Goal: Task Accomplishment & Management: Use online tool/utility

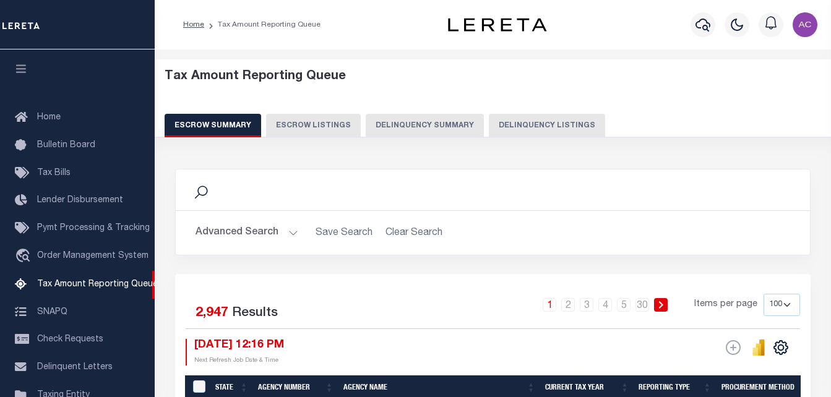
select select "100"
click at [529, 122] on button "Delinquency Listings" at bounding box center [547, 126] width 116 height 24
select select
select select "100"
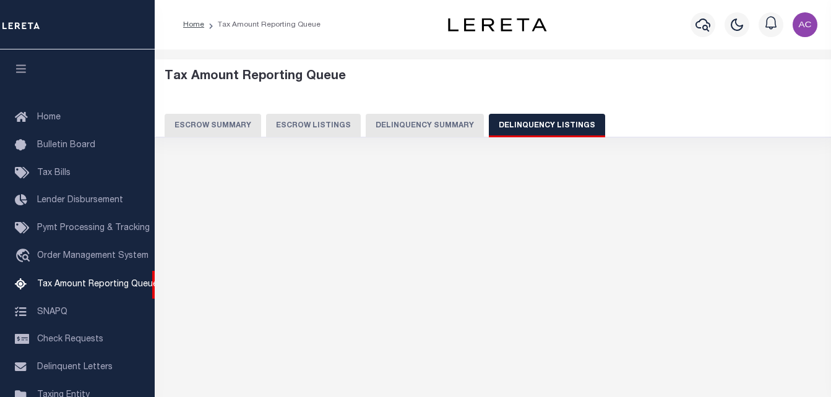
scroll to position [123, 0]
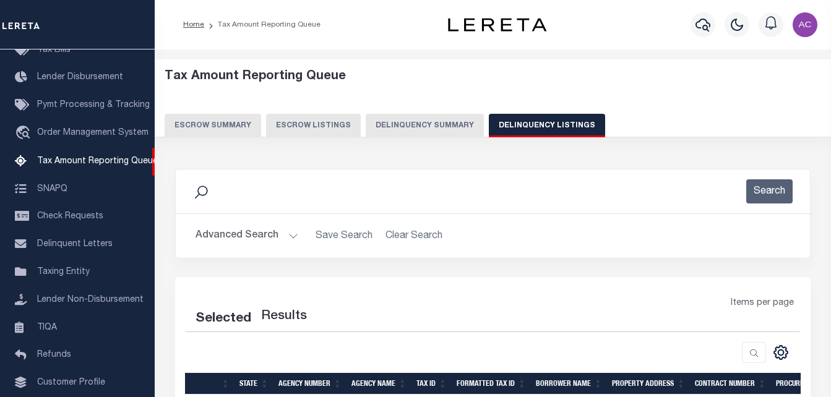
select select "100"
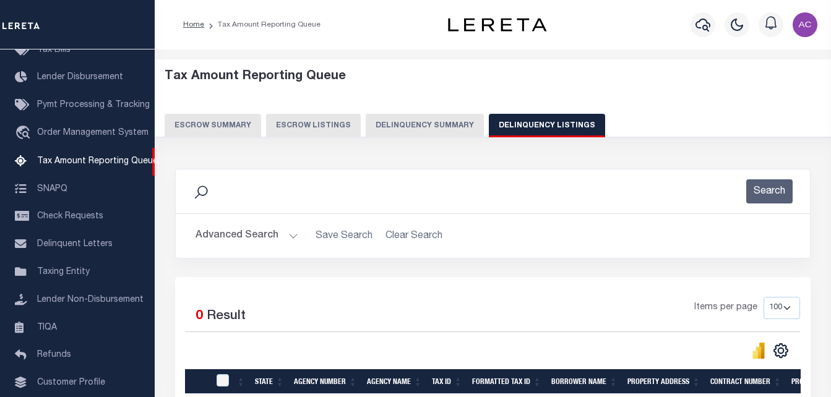
click at [225, 237] on button "Advanced Search" at bounding box center [247, 236] width 103 height 24
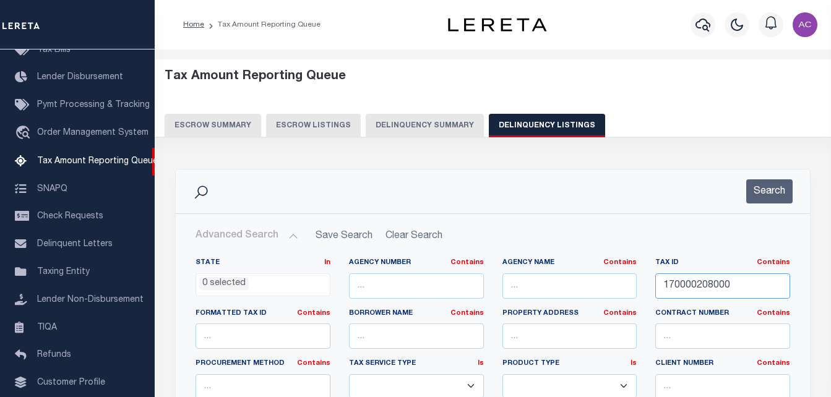
click at [696, 285] on input "170000208000" at bounding box center [722, 286] width 135 height 25
paste input "220000511"
type input "220000511000"
click at [770, 191] on button "Search" at bounding box center [769, 191] width 46 height 24
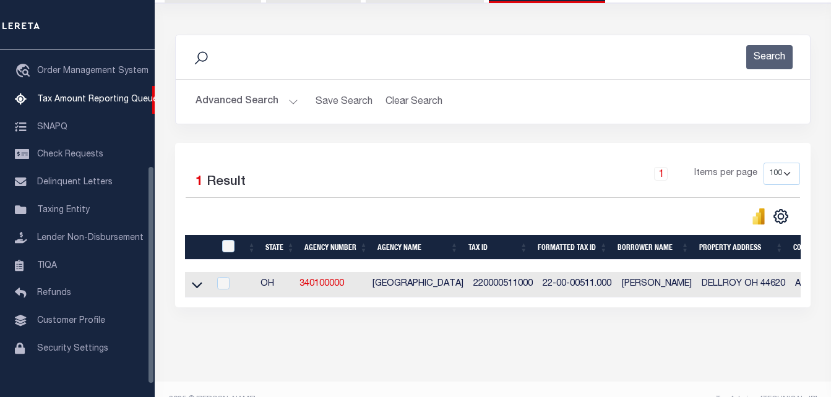
scroll to position [166, 0]
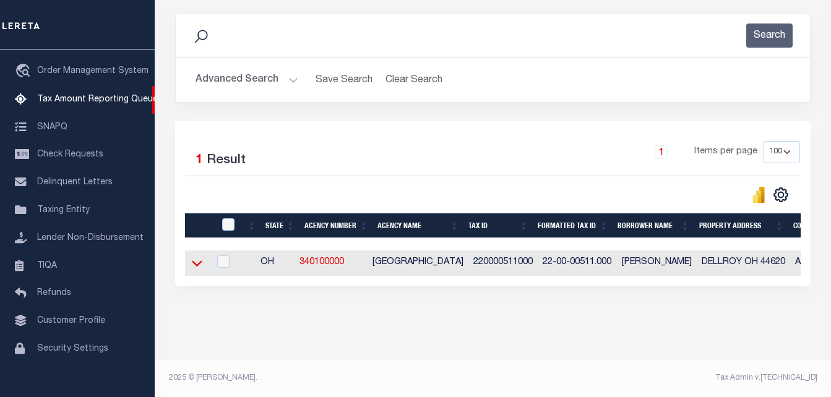
click at [195, 261] on icon at bounding box center [197, 264] width 11 height 6
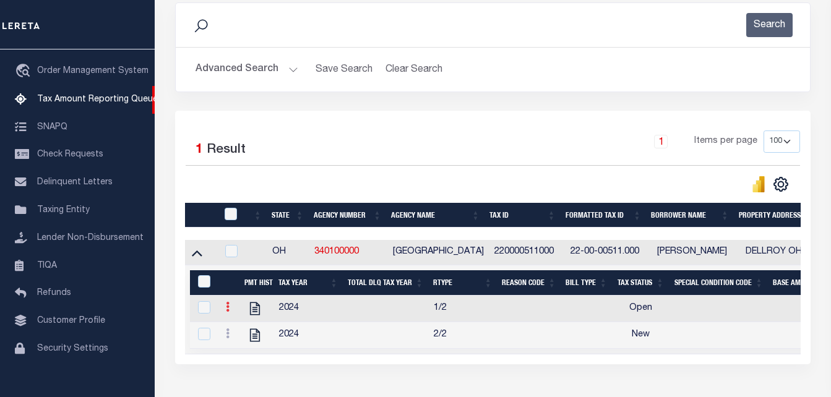
click at [228, 312] on icon at bounding box center [228, 307] width 4 height 10
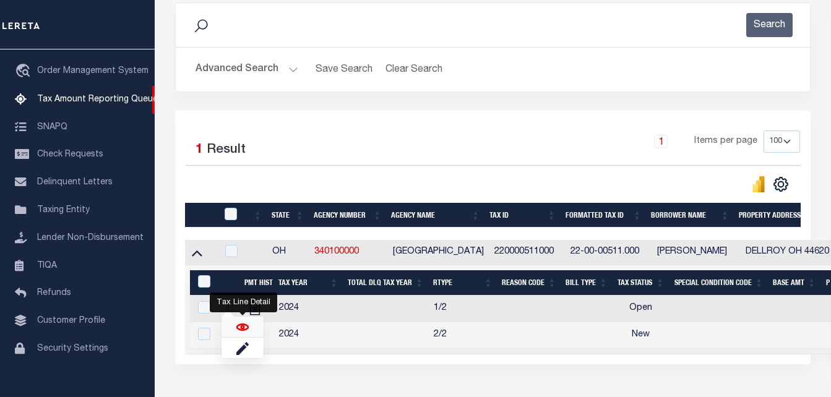
click at [242, 333] on img "" at bounding box center [242, 327] width 12 height 12
checkbox input "true"
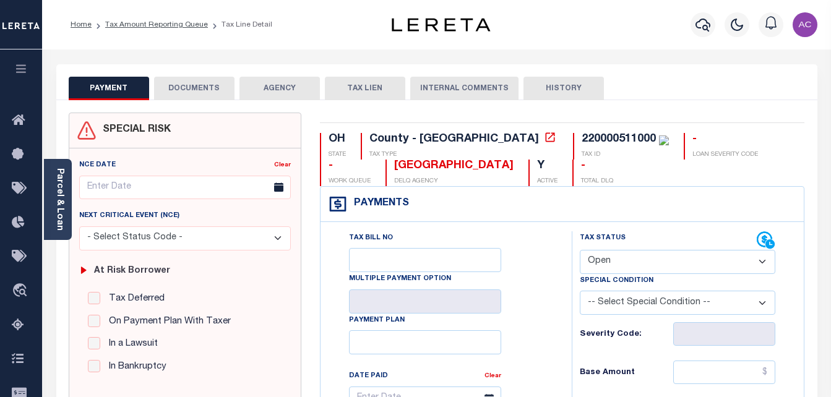
click at [613, 261] on select "- Select Status Code - Open Due/Unpaid Paid Incomplete No Tax Due Internal Refu…" at bounding box center [678, 262] width 196 height 24
select select "PYD"
click at [580, 251] on select "- Select Status Code - Open Due/Unpaid Paid Incomplete No Tax Due Internal Refu…" at bounding box center [678, 262] width 196 height 24
type input "[DATE]"
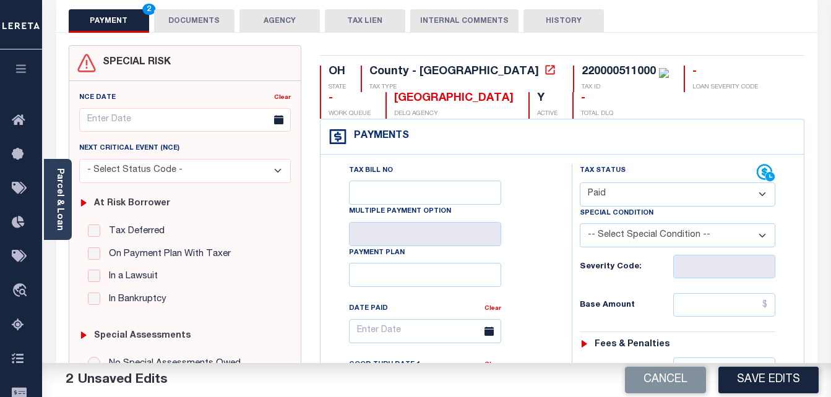
scroll to position [124, 0]
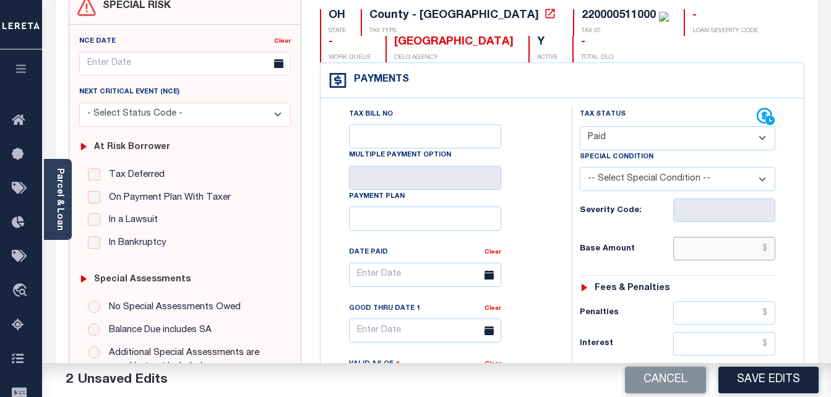
click at [706, 253] on input "text" at bounding box center [724, 249] width 102 height 24
paste input "9.36"
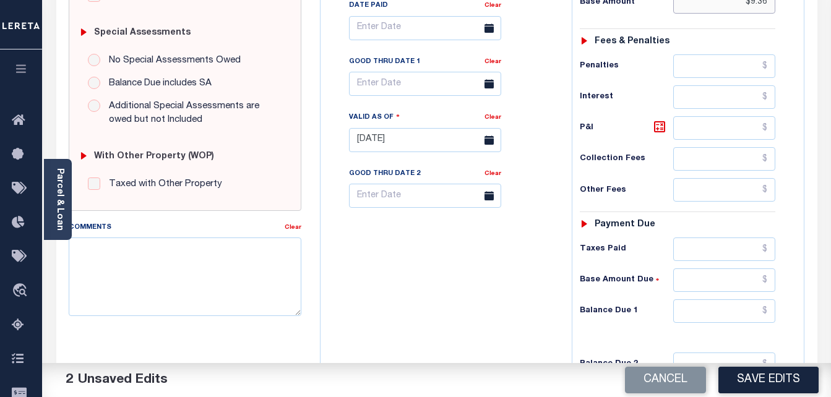
scroll to position [371, 0]
type input "$9.36"
click at [704, 309] on input "text" at bounding box center [724, 311] width 102 height 24
type input "$0.00"
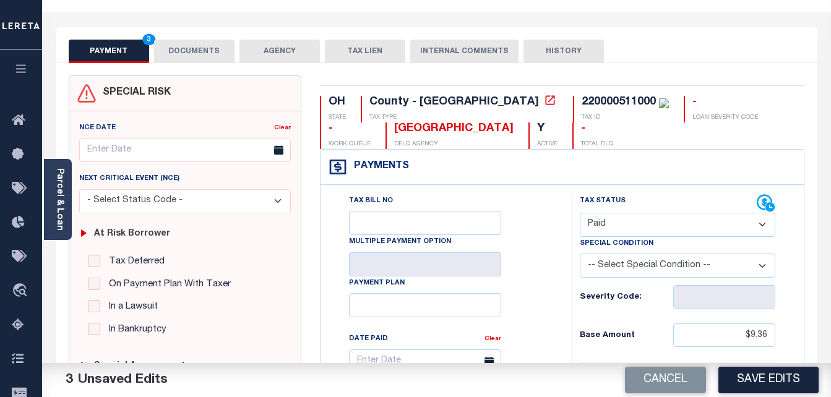
scroll to position [0, 0]
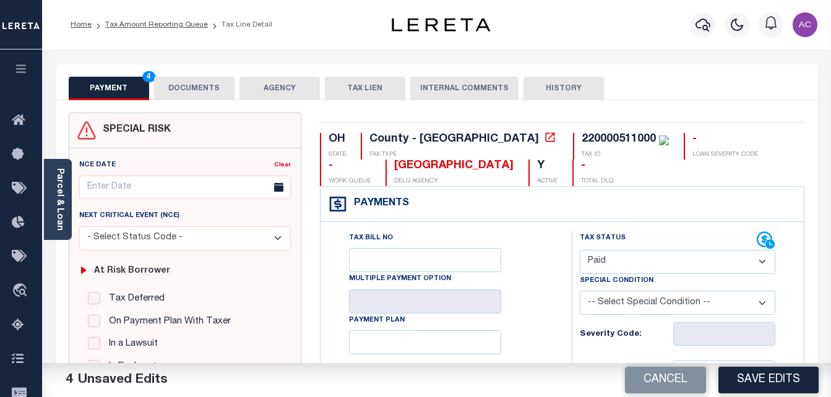
click at [187, 87] on button "DOCUMENTS" at bounding box center [194, 89] width 80 height 24
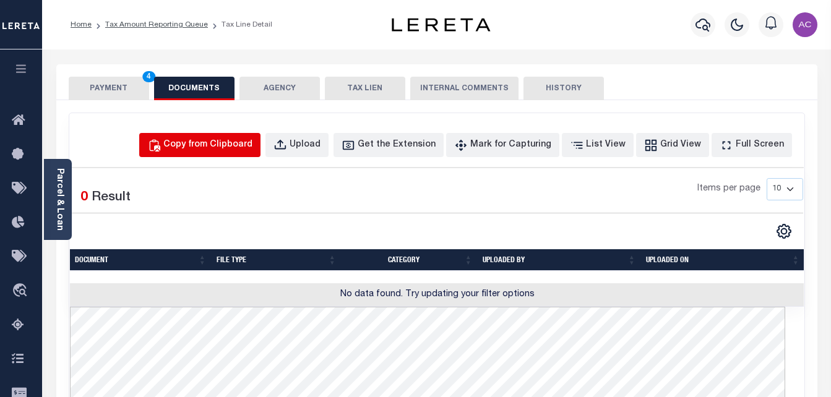
click at [218, 148] on div "Copy from Clipboard" at bounding box center [207, 146] width 89 height 14
select select "POP"
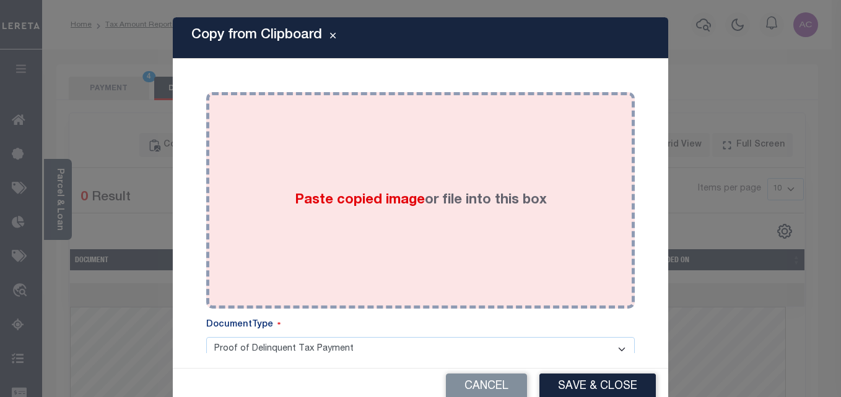
click at [407, 210] on label "Paste copied image or file into this box" at bounding box center [421, 201] width 252 height 20
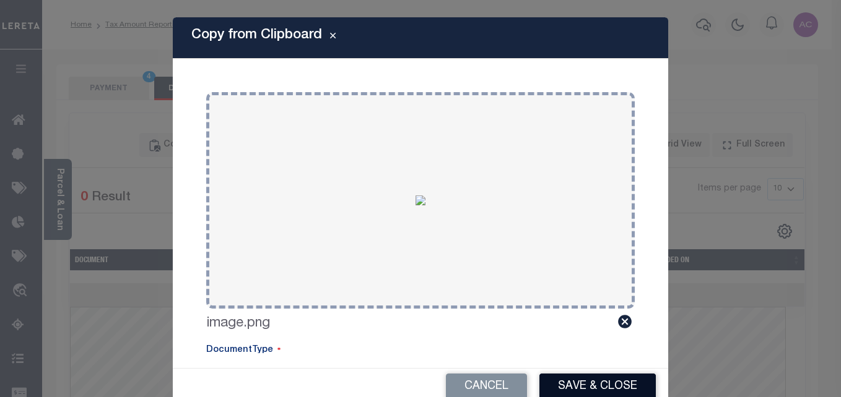
click at [586, 393] on button "Save & Close" at bounding box center [597, 387] width 116 height 27
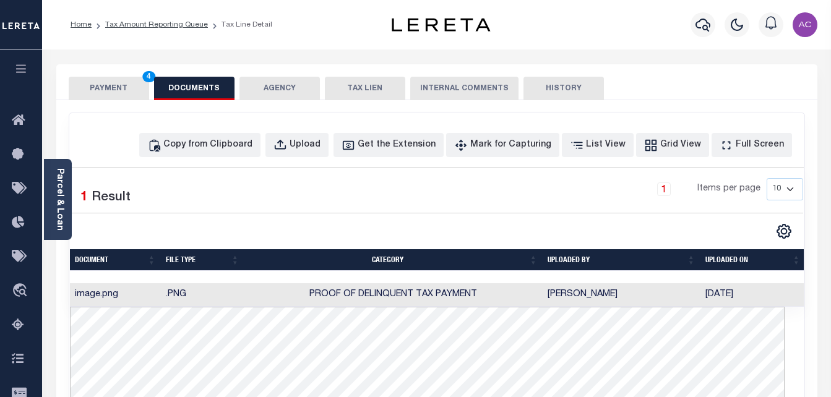
click at [118, 86] on button "PAYMENT 4" at bounding box center [109, 89] width 80 height 24
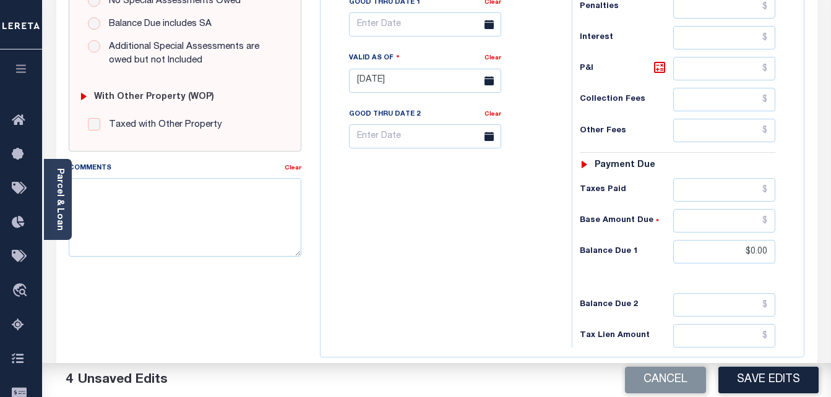
scroll to position [371, 0]
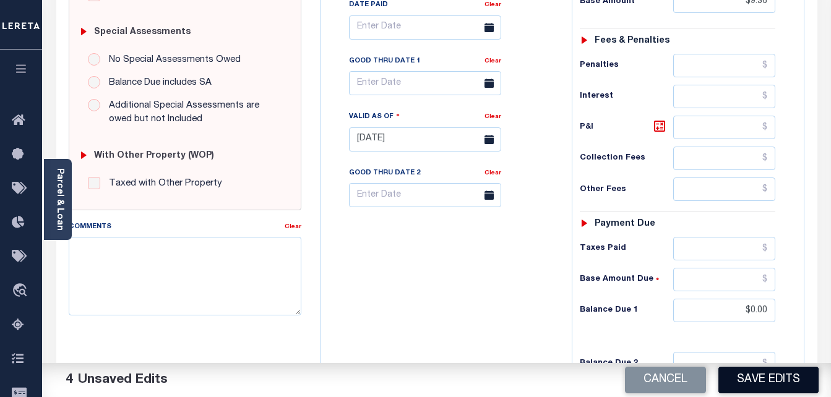
click at [766, 382] on button "Save Edits" at bounding box center [769, 380] width 100 height 27
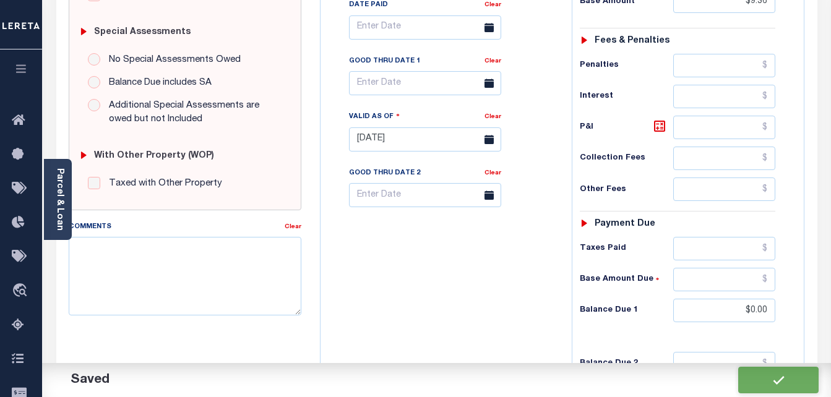
checkbox input "false"
type input "$9.36"
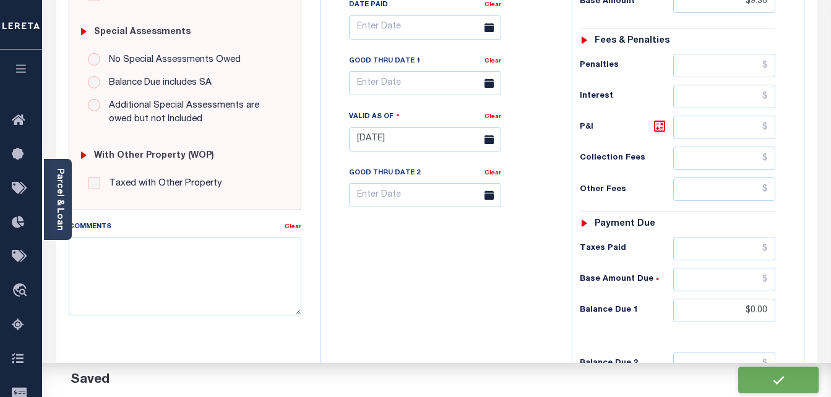
type input "$0"
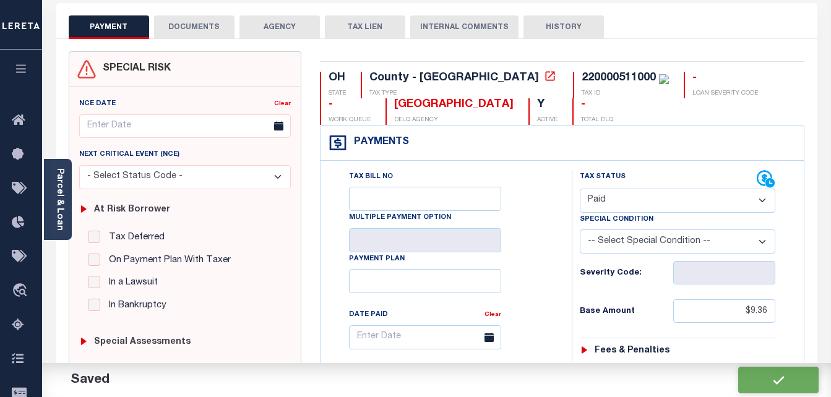
scroll to position [0, 0]
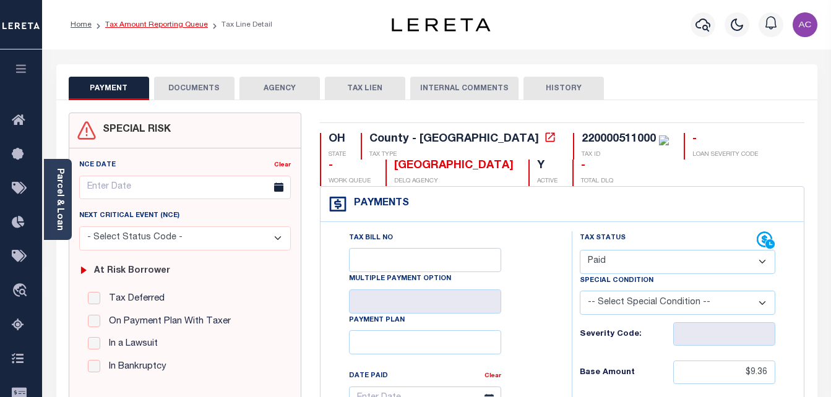
click at [131, 24] on link "Tax Amount Reporting Queue" at bounding box center [156, 24] width 103 height 7
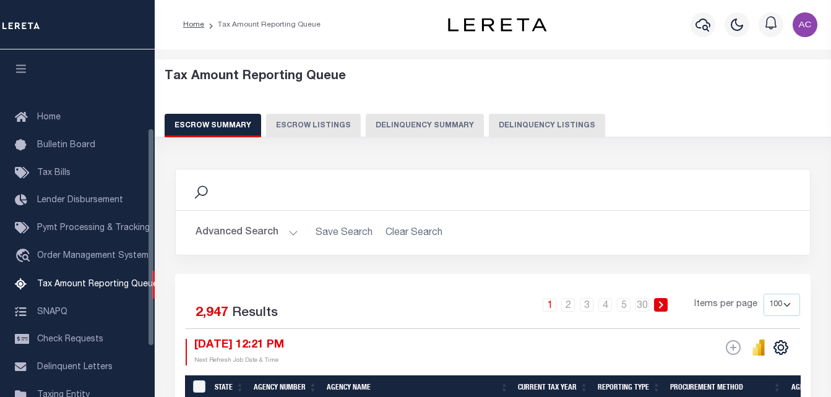
select select "100"
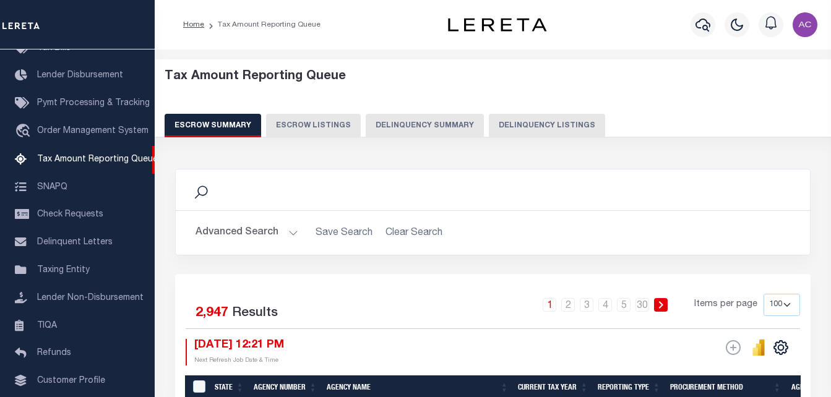
click at [519, 120] on button "Delinquency Listings" at bounding box center [547, 126] width 116 height 24
select select "100"
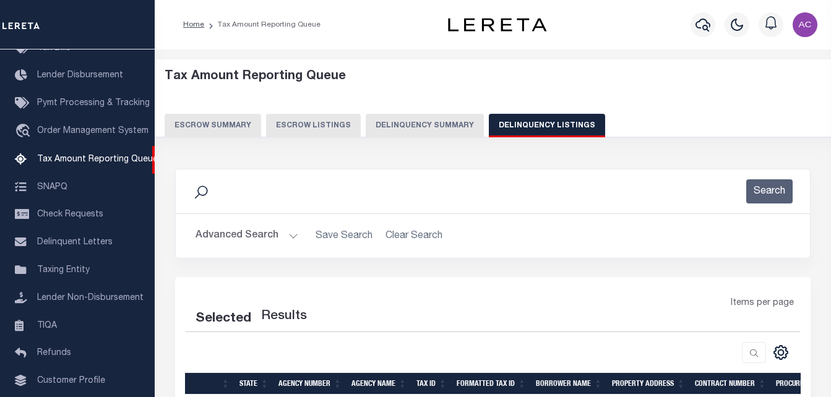
scroll to position [153, 0]
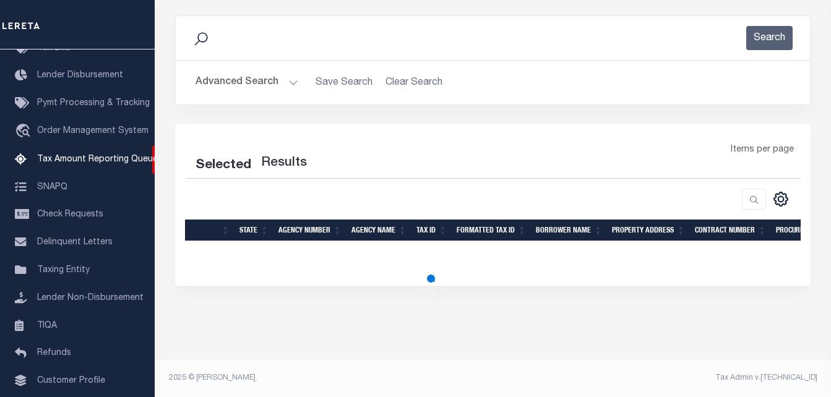
select select "100"
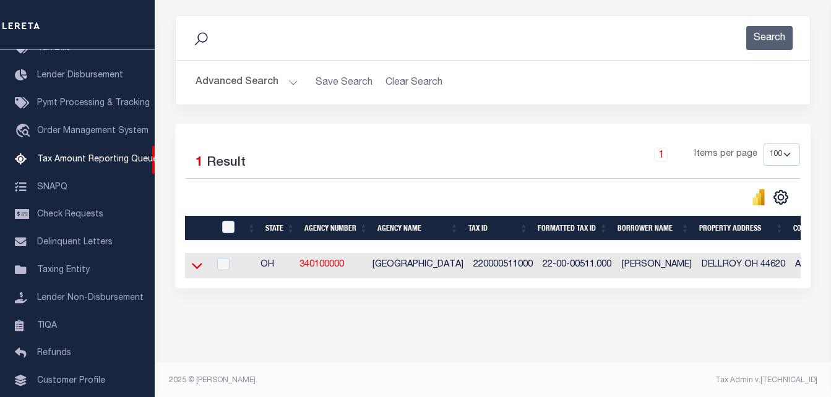
click at [196, 268] on icon at bounding box center [197, 265] width 11 height 13
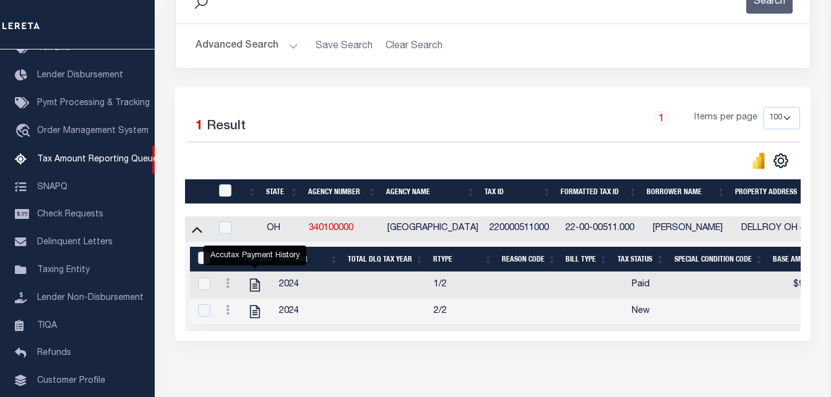
scroll to position [257, 0]
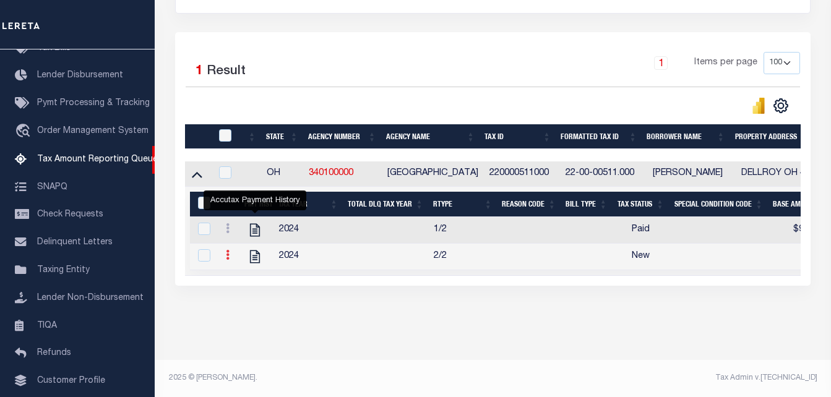
click at [229, 250] on icon at bounding box center [228, 255] width 4 height 10
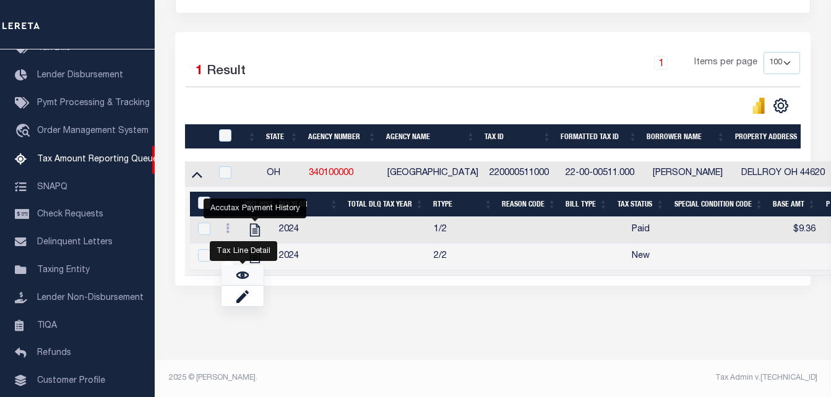
click at [242, 278] on img "" at bounding box center [242, 275] width 12 height 12
checkbox input "true"
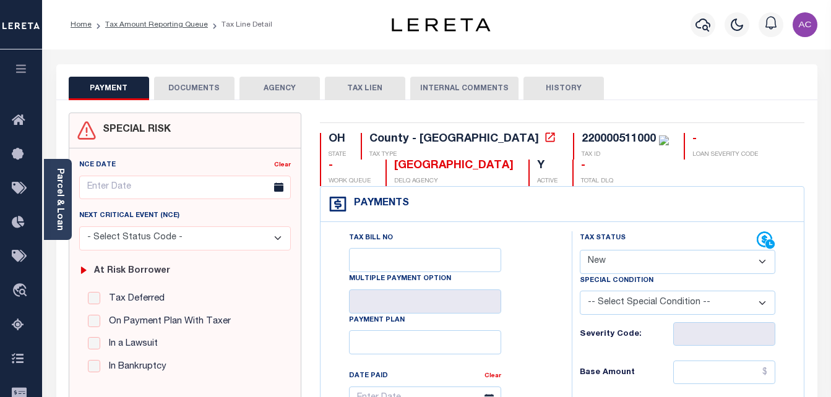
click at [618, 270] on select "- Select Status Code - Open Due/Unpaid Paid Incomplete No Tax Due Internal Refu…" at bounding box center [678, 262] width 196 height 24
select select "PYD"
click at [580, 251] on select "- Select Status Code - Open Due/Unpaid Paid Incomplete No Tax Due Internal Refu…" at bounding box center [678, 262] width 196 height 24
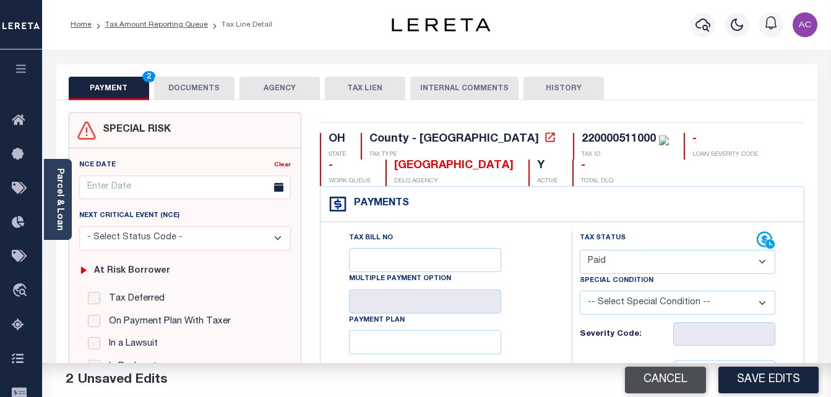
click at [693, 378] on button "Cancel" at bounding box center [665, 380] width 81 height 27
type input "[DATE]"
select select "NW2"
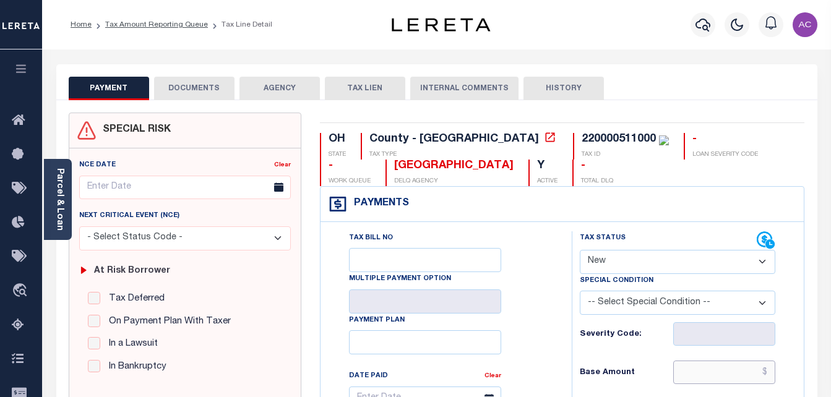
click at [689, 379] on input "text" at bounding box center [724, 373] width 102 height 24
paste input "9.36"
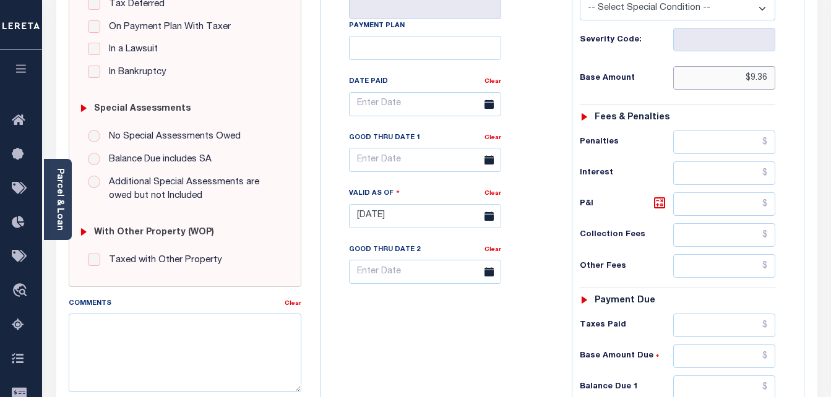
scroll to position [309, 0]
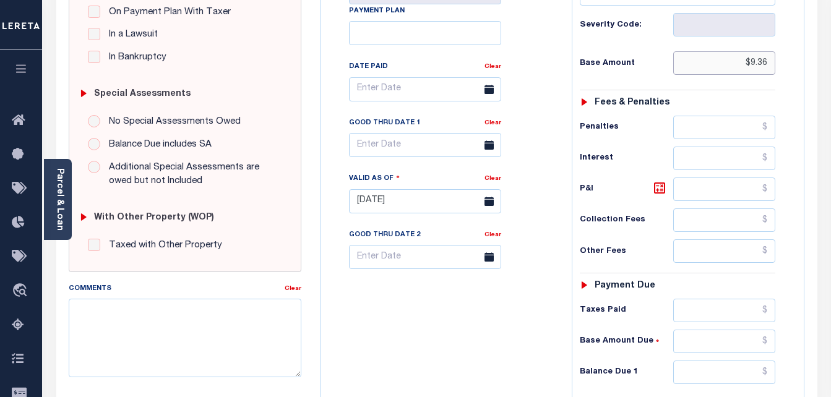
type input "$9.36"
type input "[DATE]"
click at [700, 379] on input "text" at bounding box center [724, 373] width 102 height 24
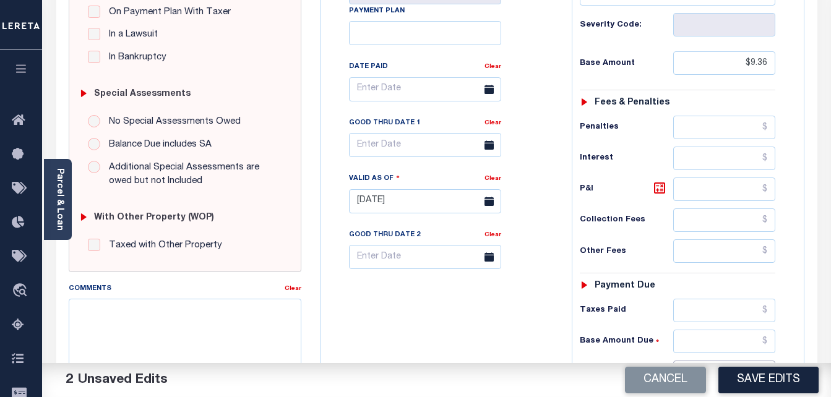
type input "$0.00"
click at [706, 205] on div "Tax Status Status - Select Status Code -" at bounding box center [682, 195] width 220 height 547
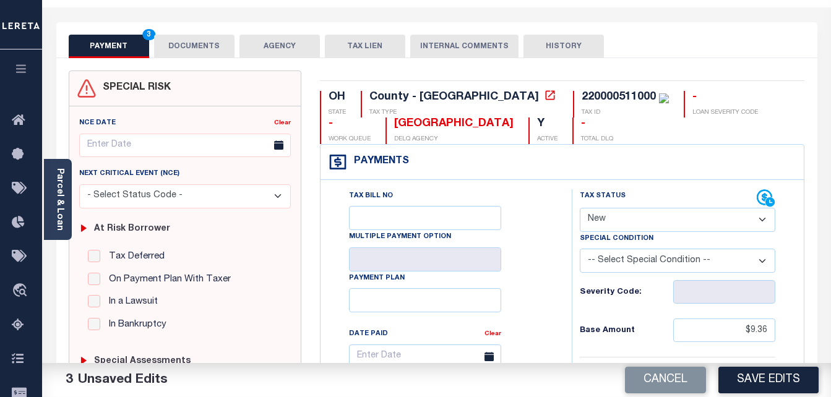
scroll to position [0, 0]
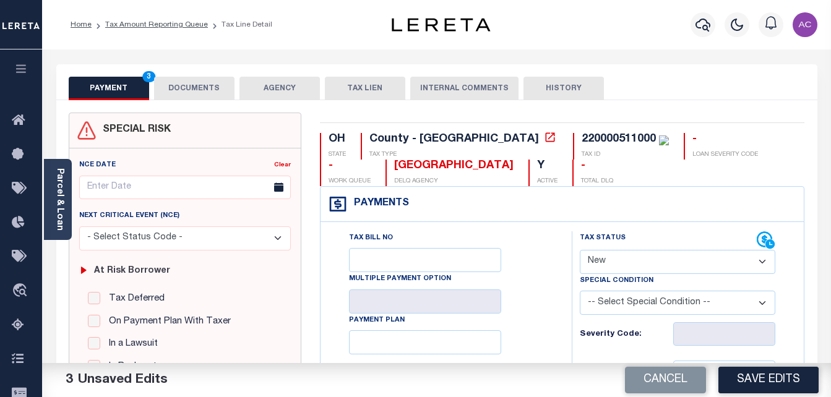
click at [205, 88] on button "DOCUMENTS" at bounding box center [194, 89] width 80 height 24
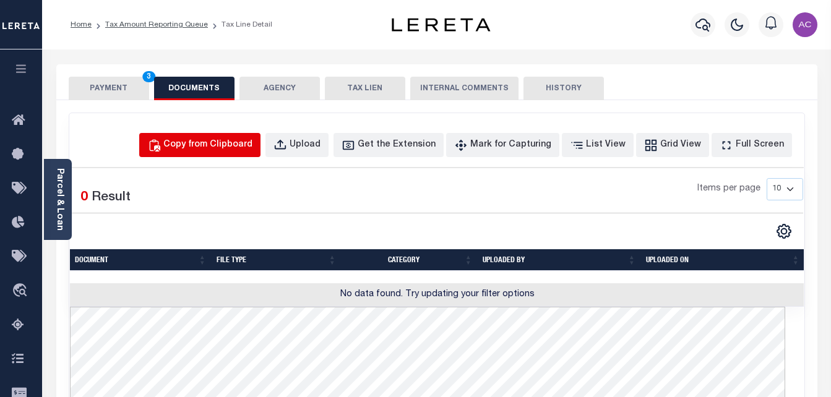
click at [228, 146] on div "Copy from Clipboard" at bounding box center [207, 146] width 89 height 14
select select "POP"
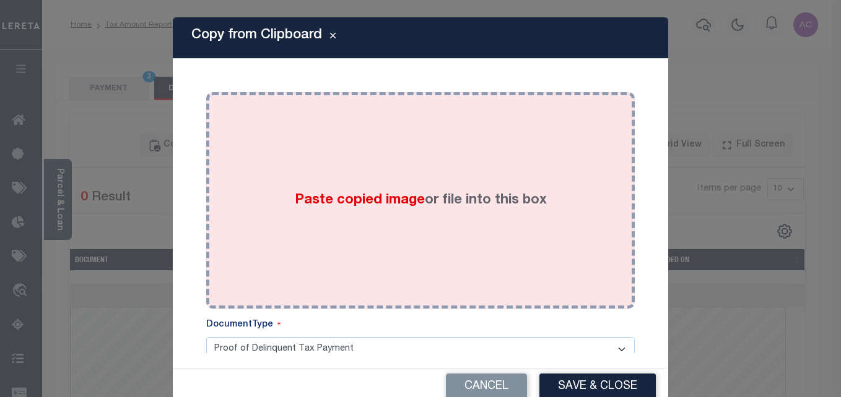
click at [215, 162] on div "Paste copied image or file into this box" at bounding box center [420, 201] width 410 height 198
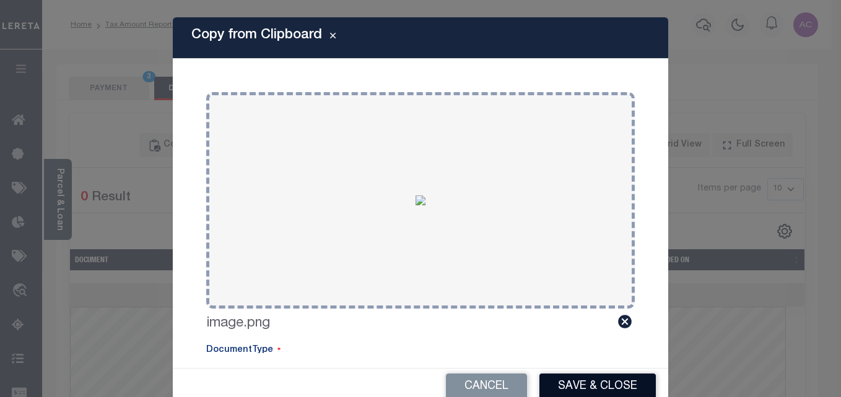
click at [610, 388] on button "Save & Close" at bounding box center [597, 387] width 116 height 27
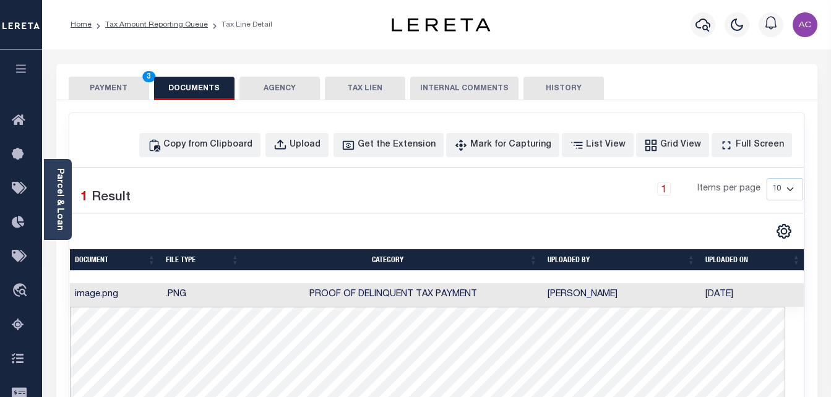
click at [110, 90] on button "PAYMENT 3" at bounding box center [109, 89] width 80 height 24
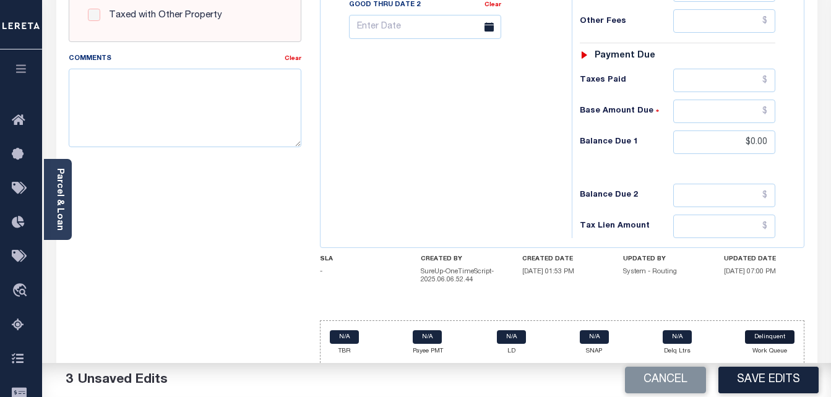
scroll to position [545, 0]
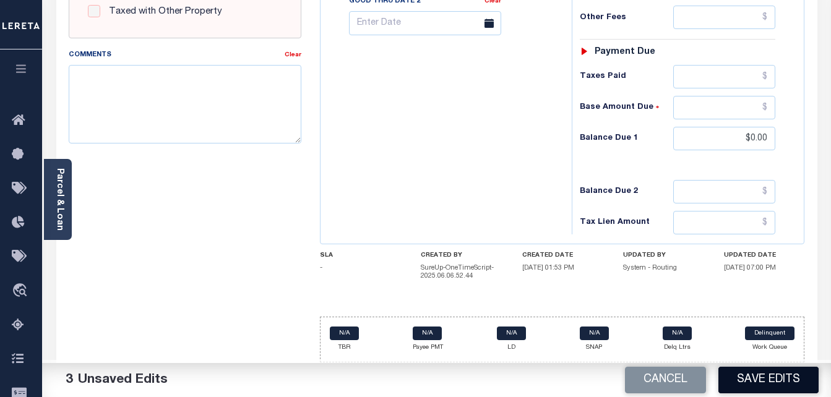
click at [766, 378] on button "Save Edits" at bounding box center [769, 380] width 100 height 27
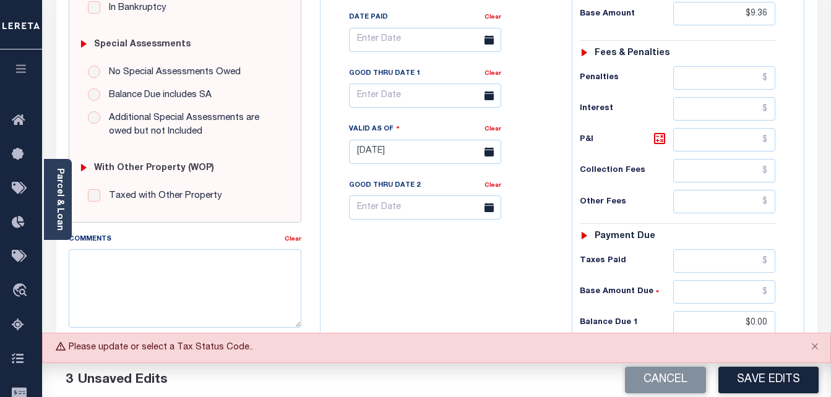
scroll to position [235, 0]
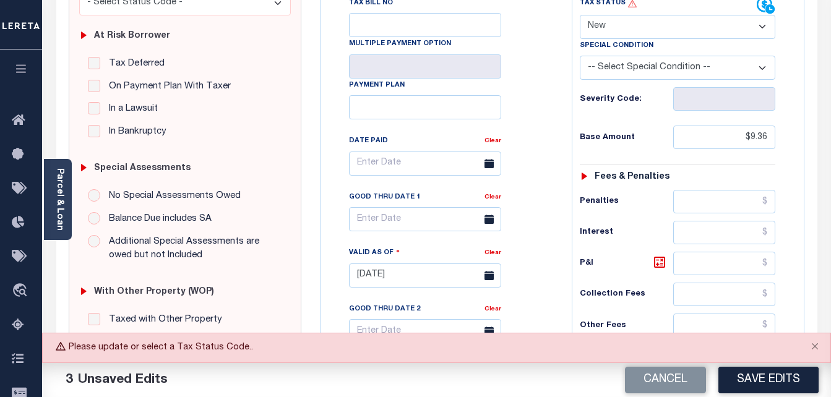
click at [619, 17] on select "- Select Status Code - Open Due/Unpaid Paid Incomplete No Tax Due Internal Refu…" at bounding box center [678, 27] width 196 height 24
select select "PYD"
click at [580, 15] on select "- Select Status Code - Open Due/Unpaid Paid Incomplete No Tax Due Internal Refu…" at bounding box center [678, 27] width 196 height 24
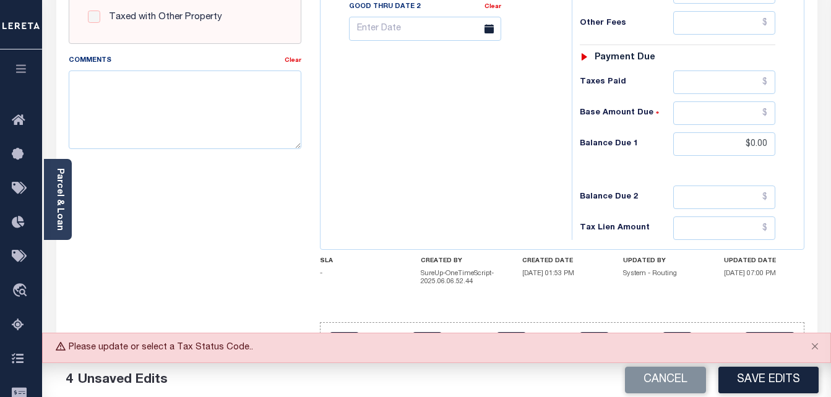
scroll to position [545, 0]
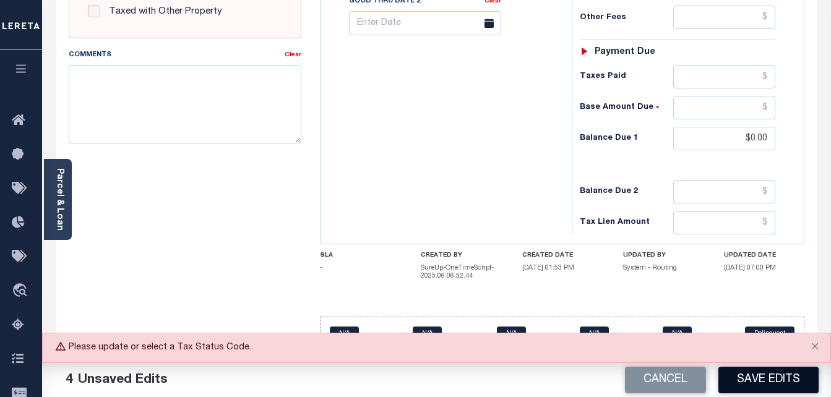
click at [757, 381] on button "Save Edits" at bounding box center [769, 380] width 100 height 27
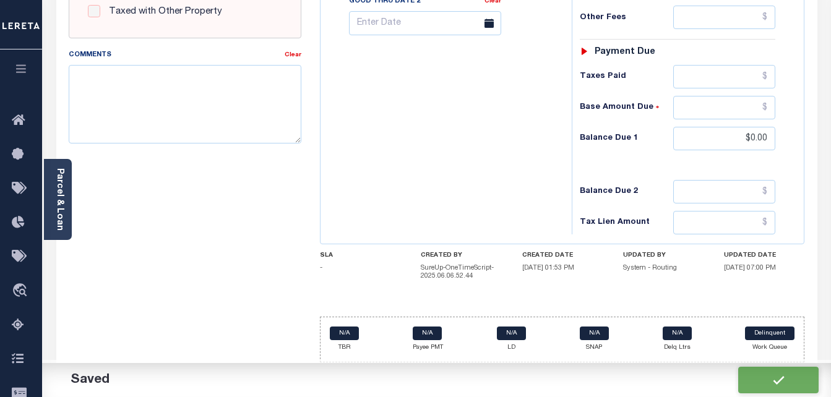
checkbox input "false"
type input "$9.36"
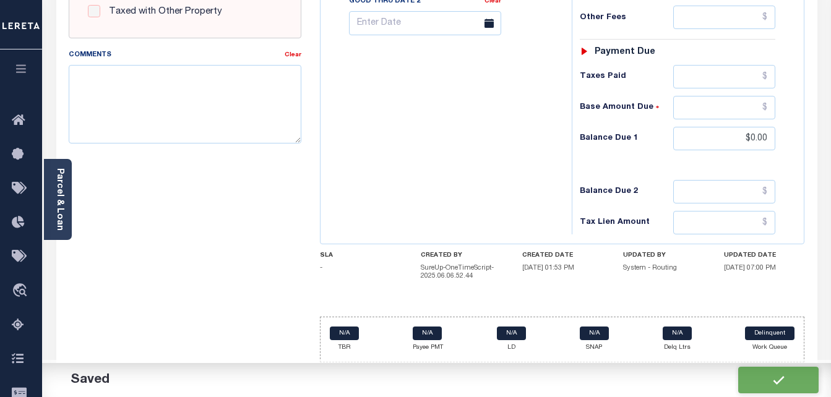
type input "$0"
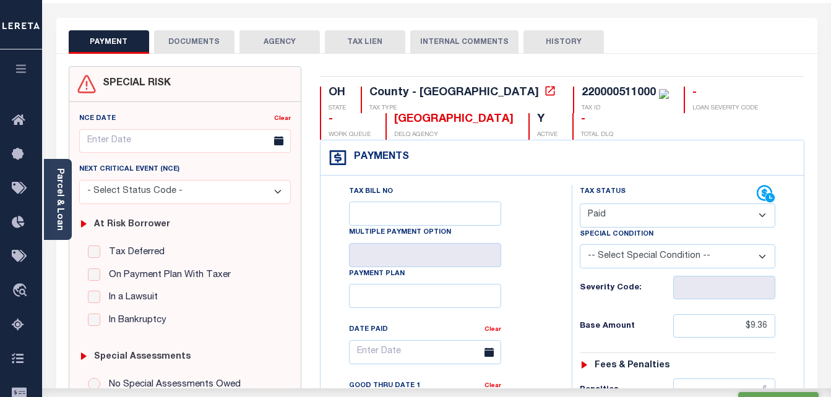
scroll to position [0, 0]
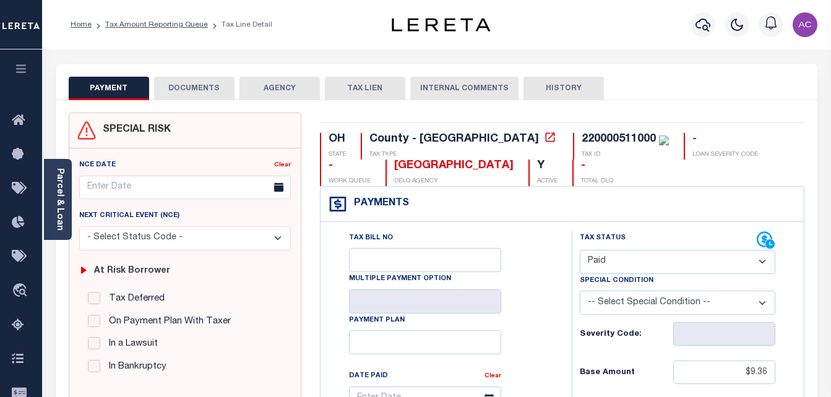
click at [137, 32] on ol "Home Tax Amount Reporting Queue Tax Line Detail" at bounding box center [172, 25] width 222 height 26
click at [135, 26] on link "Tax Amount Reporting Queue" at bounding box center [156, 24] width 103 height 7
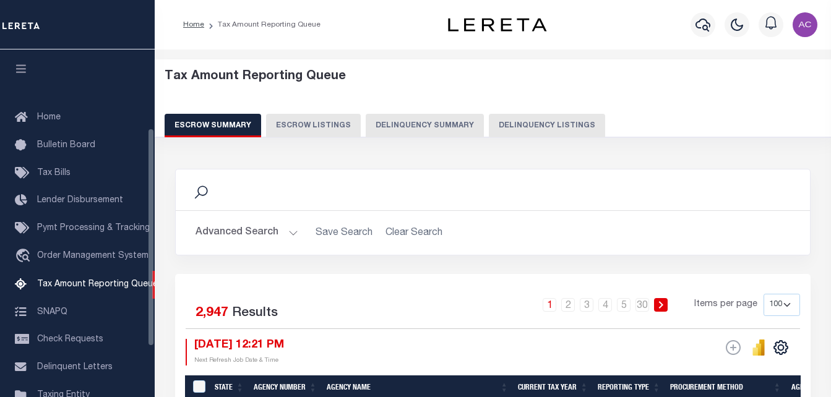
select select "100"
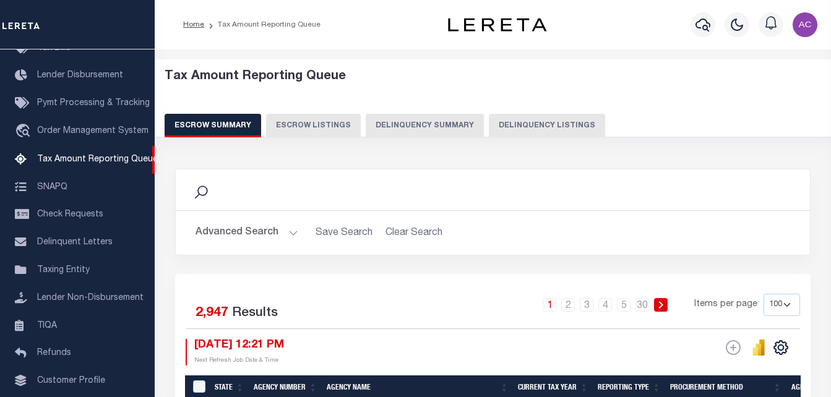
click at [526, 120] on button "Delinquency Listings" at bounding box center [547, 126] width 116 height 24
select select "100"
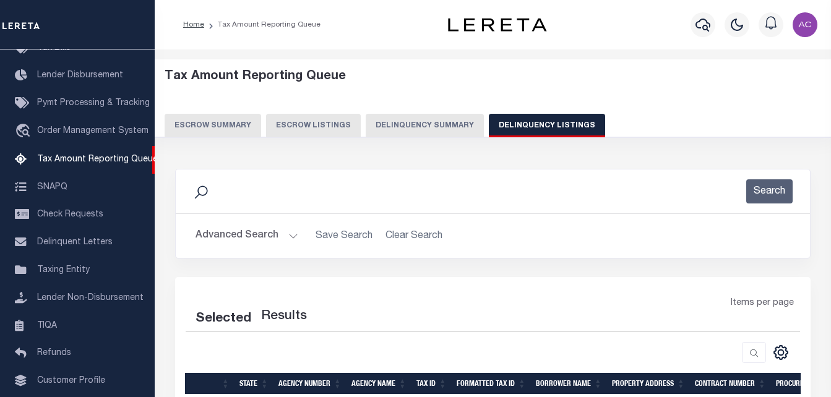
select select "100"
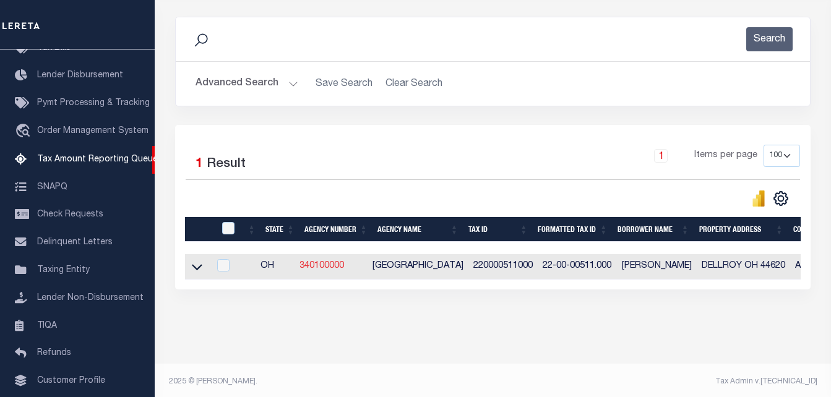
scroll to position [166, 0]
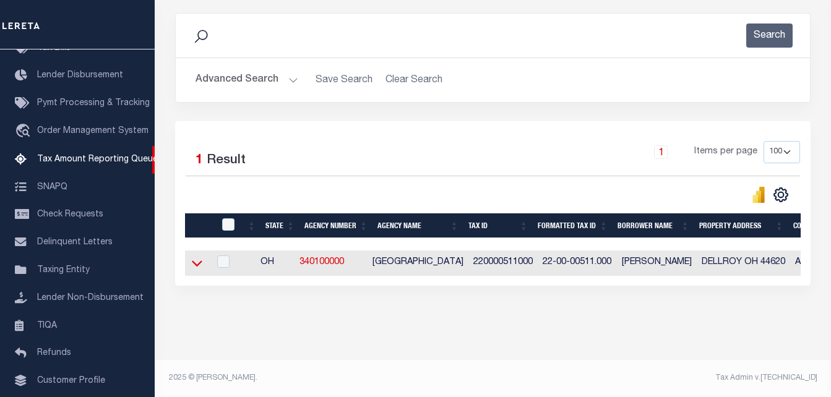
click at [188, 258] on td at bounding box center [197, 263] width 24 height 25
checkbox input "true"
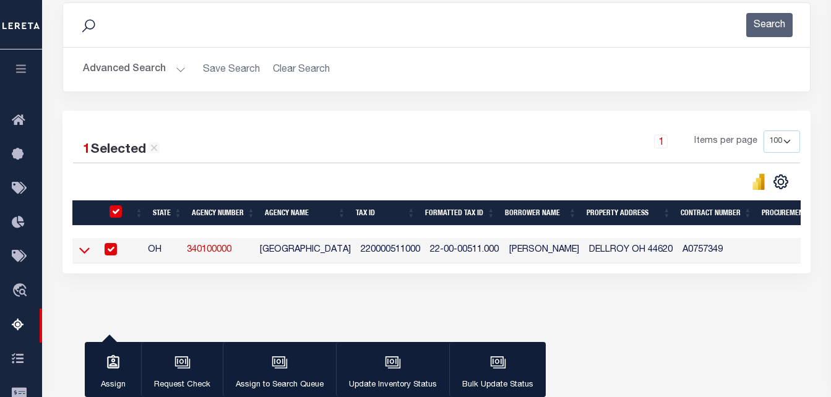
scroll to position [165, 0]
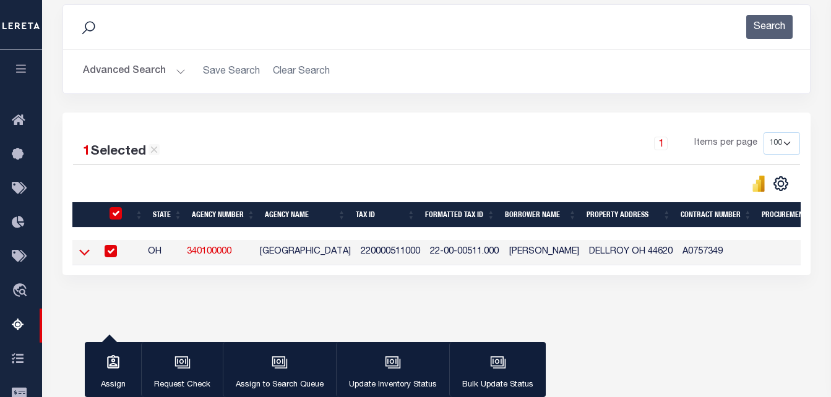
click at [82, 256] on icon at bounding box center [84, 253] width 11 height 6
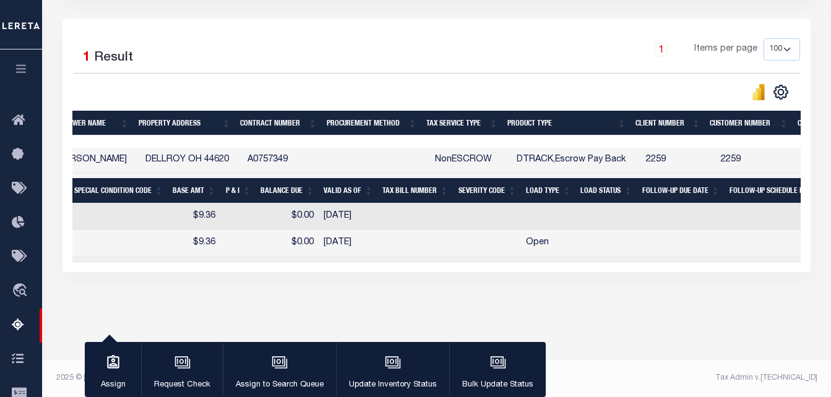
scroll to position [0, 0]
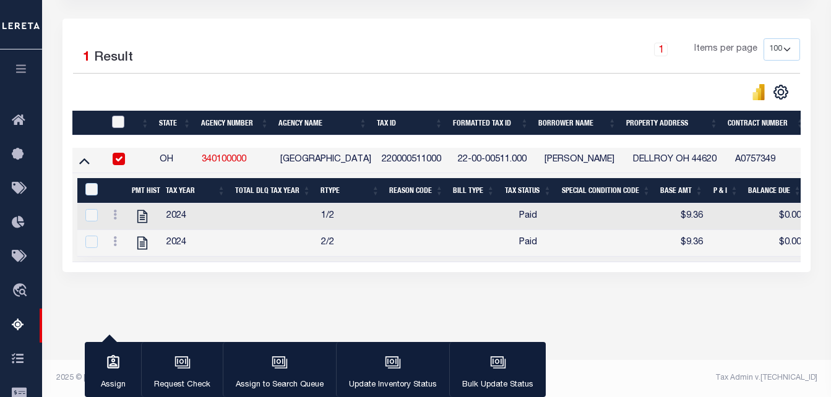
click at [116, 124] on input "checkbox" at bounding box center [118, 122] width 12 height 12
checkbox input "true"
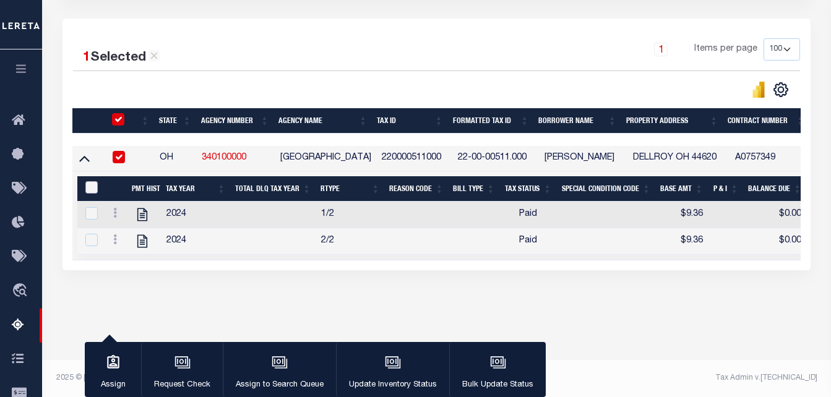
click at [88, 189] on input "&nbsp;" at bounding box center [91, 187] width 12 height 12
checkbox input "true"
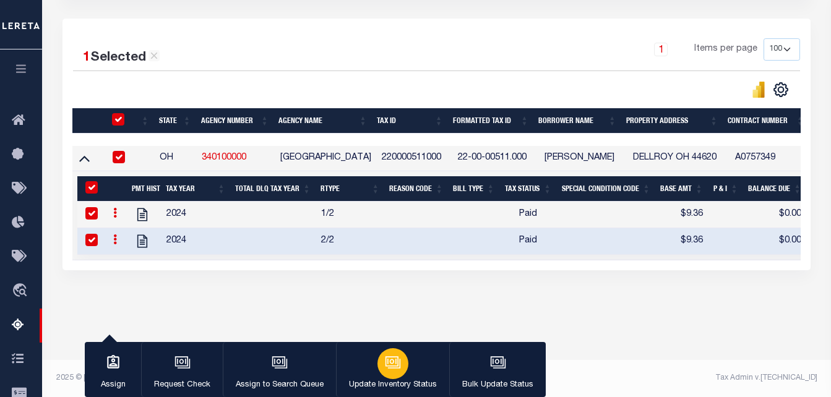
click at [409, 370] on button "Update Inventory Status" at bounding box center [392, 370] width 113 height 56
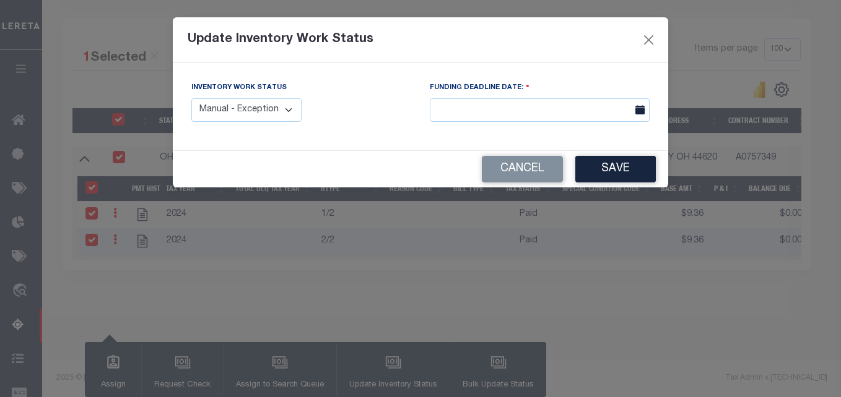
click at [286, 115] on select "Manual - Exception Pended - Awaiting Search Late Add Exception Completed" at bounding box center [246, 110] width 110 height 24
select select "4"
click at [191, 98] on select "Manual - Exception Pended - Awaiting Search Late Add Exception Completed" at bounding box center [246, 110] width 110 height 24
click at [605, 171] on button "Save" at bounding box center [615, 169] width 80 height 27
